Goal: Information Seeking & Learning: Learn about a topic

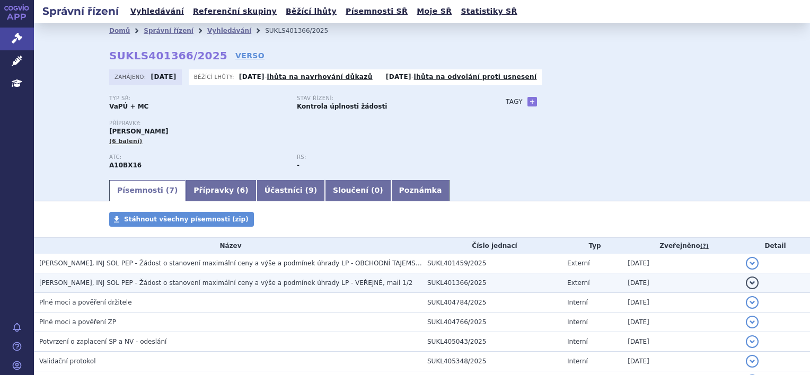
click at [201, 287] on span "MOUNJARO KWIKPEN, INJ SOL PEP - Žádost o stanovení maximální ceny a výše a podm…" at bounding box center [225, 282] width 373 height 7
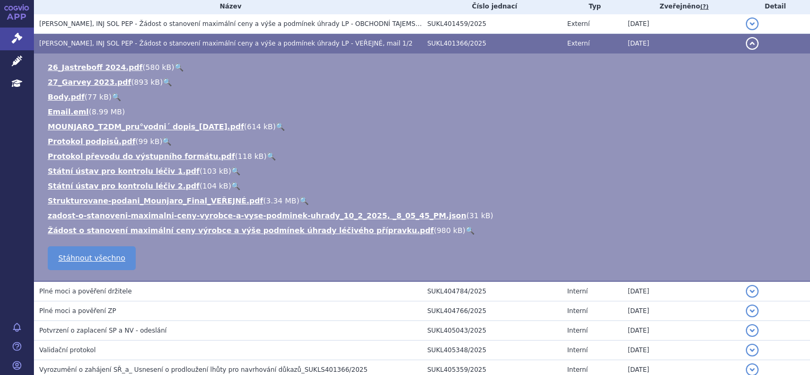
scroll to position [265, 0]
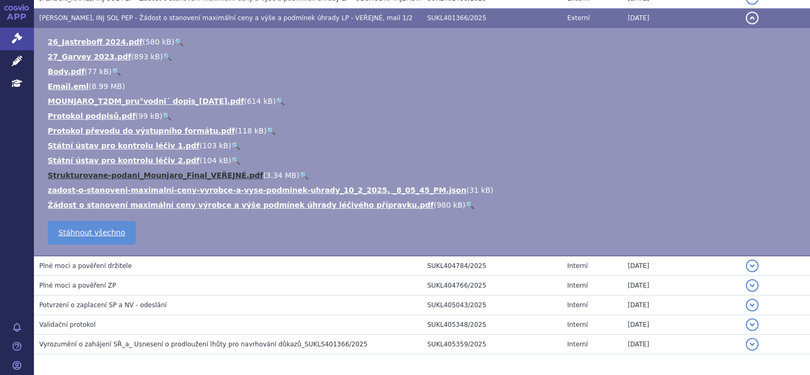
click at [193, 178] on link "Strukturovane-podani_Mounjaro_Final_VEŘEJNÉ.pdf" at bounding box center [155, 175] width 215 height 8
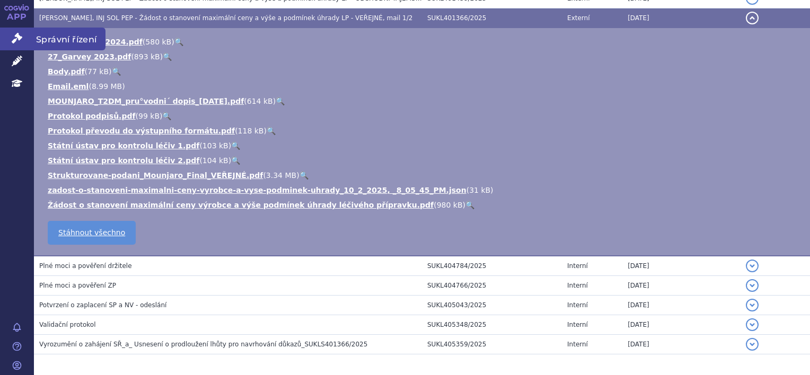
click at [22, 37] on link "Správní řízení" at bounding box center [17, 39] width 34 height 22
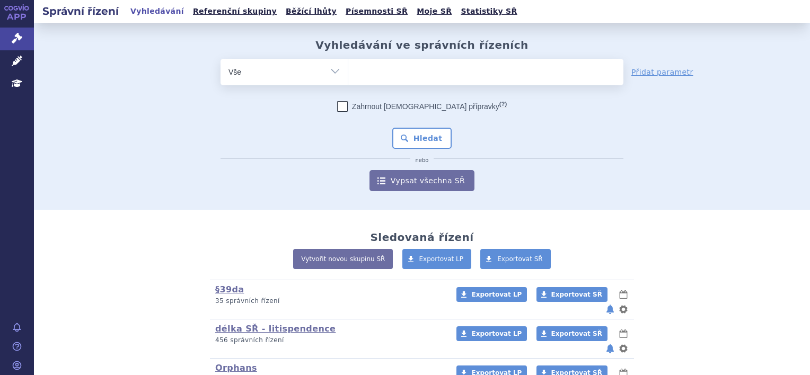
scroll to position [159, 0]
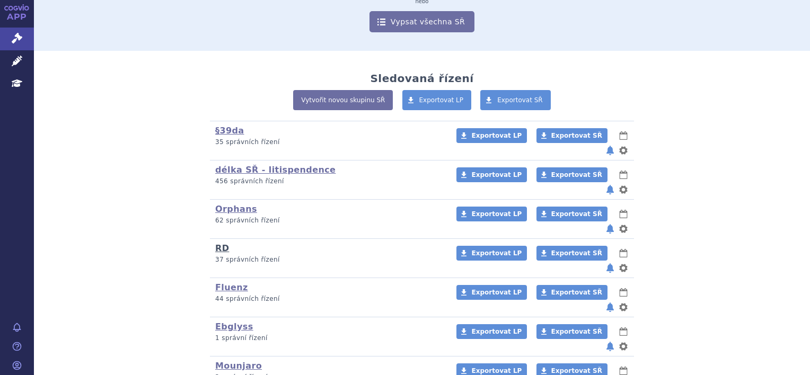
click at [216, 243] on link "RD" at bounding box center [222, 248] width 14 height 10
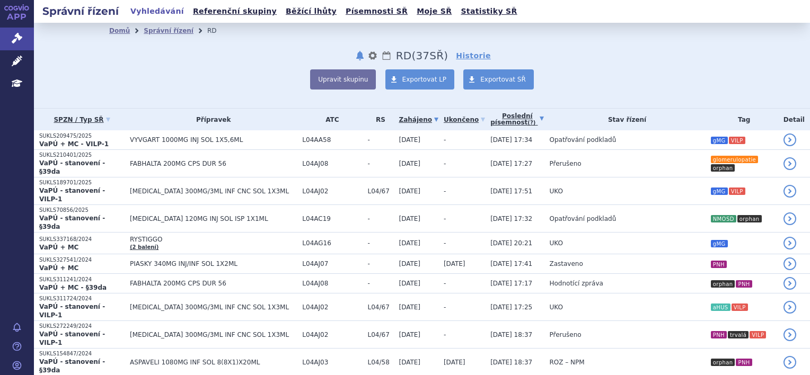
click at [490, 123] on link "Poslední písemnost (?)" at bounding box center [517, 120] width 54 height 22
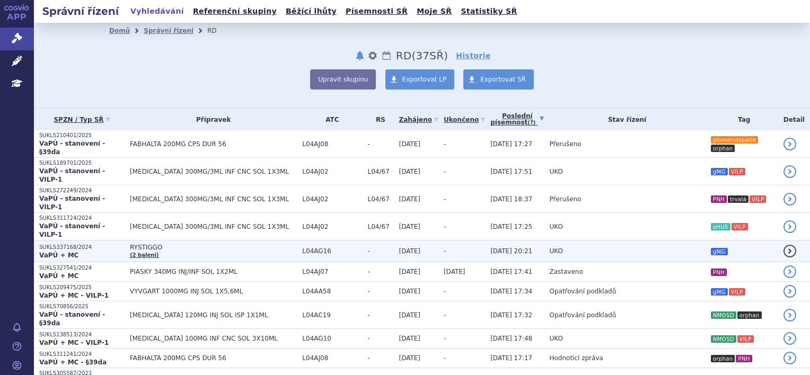
click at [638, 241] on td "UKO" at bounding box center [624, 252] width 161 height 22
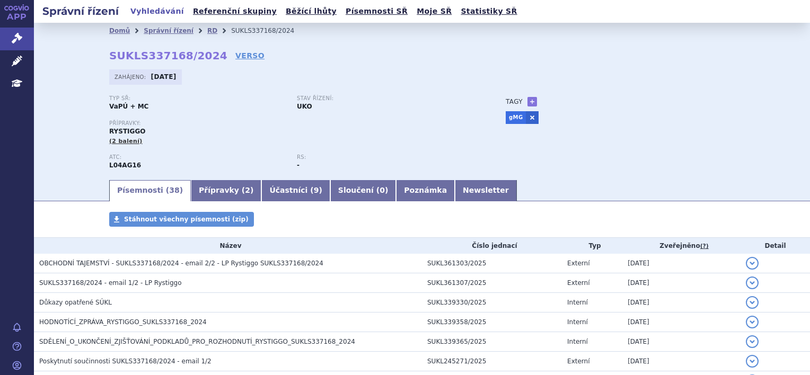
click at [235, 54] on link "VERSO" at bounding box center [249, 55] width 29 height 11
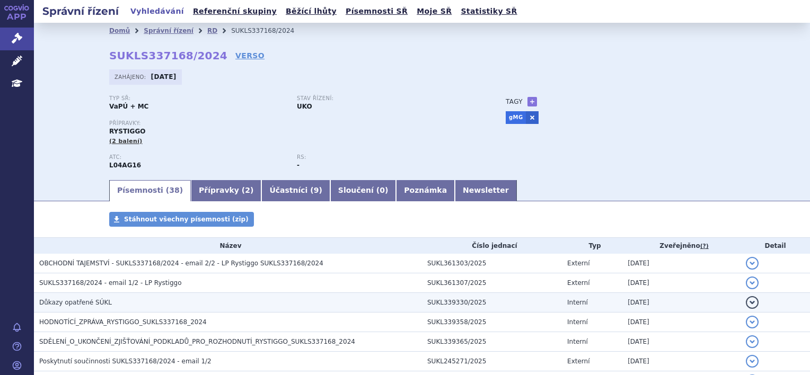
scroll to position [53, 0]
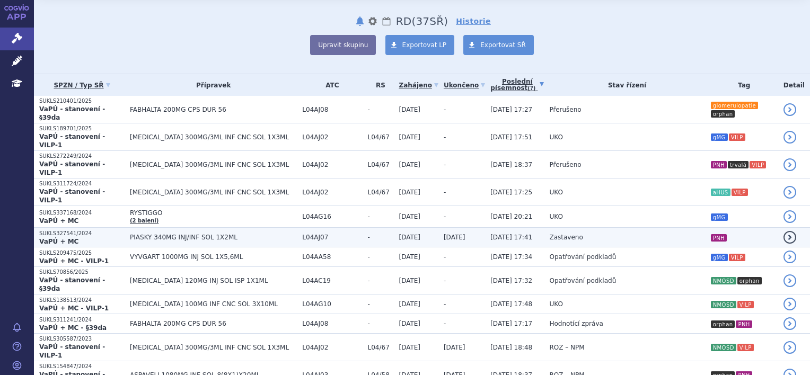
scroll to position [53, 0]
